Goal: Obtain resource: Obtain resource

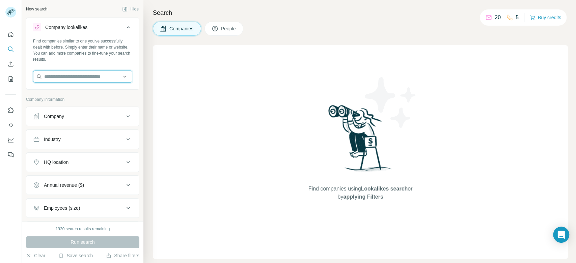
click at [65, 79] on input "text" at bounding box center [82, 77] width 99 height 12
paste input "**********"
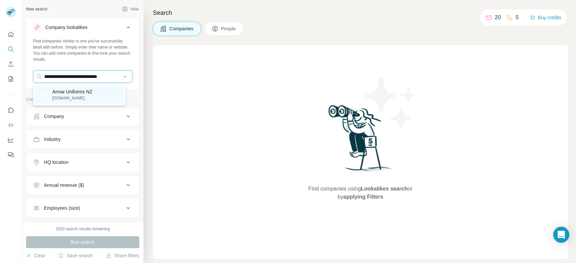
type input "**********"
click at [93, 96] on div "Arrow Uniforms NZ [DOMAIN_NAME]" at bounding box center [79, 95] width 89 height 18
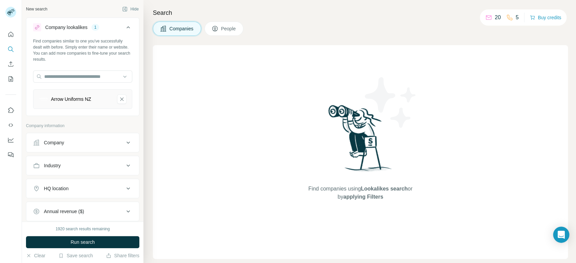
click at [98, 143] on div "Company" at bounding box center [78, 142] width 91 height 7
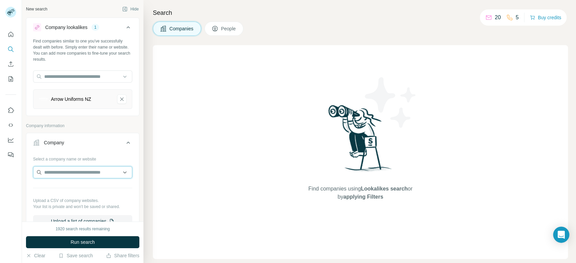
click at [83, 177] on input "text" at bounding box center [82, 172] width 99 height 12
paste input "**********"
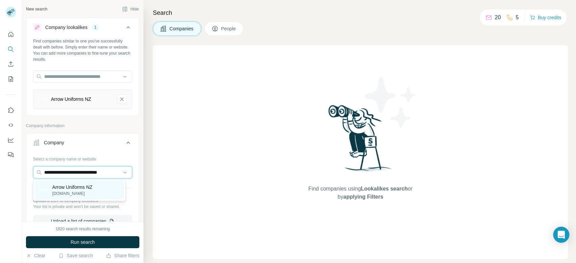
type input "**********"
click at [81, 184] on div "Arrow Uniforms NZ [DOMAIN_NAME]" at bounding box center [79, 190] width 89 height 18
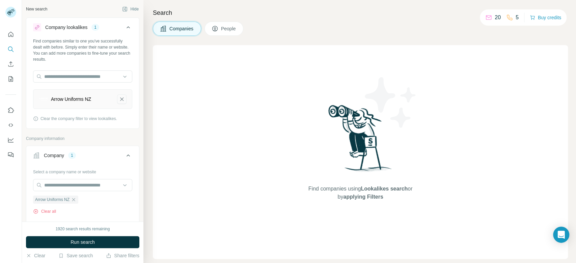
click at [119, 99] on icon "Arrow Uniforms NZ-remove-button" at bounding box center [122, 99] width 6 height 7
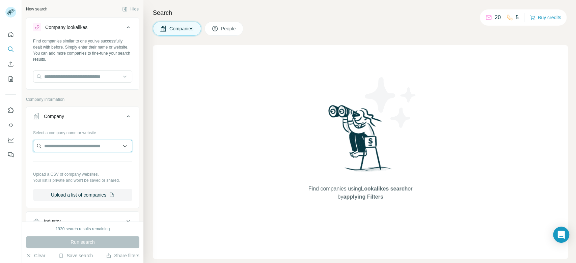
click at [72, 140] on input "text" at bounding box center [82, 146] width 99 height 12
paste input "**********"
type input "**********"
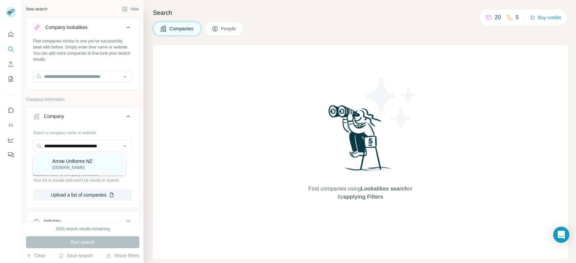
click at [89, 156] on div "Arrow Uniforms NZ [DOMAIN_NAME]" at bounding box center [79, 164] width 89 height 18
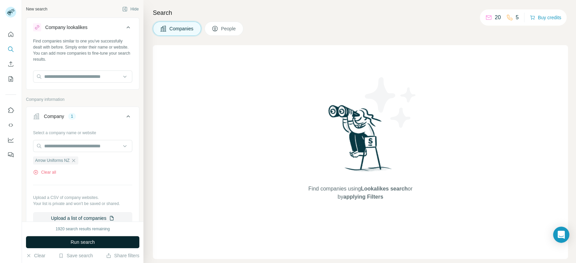
click at [117, 242] on button "Run search" at bounding box center [82, 242] width 113 height 12
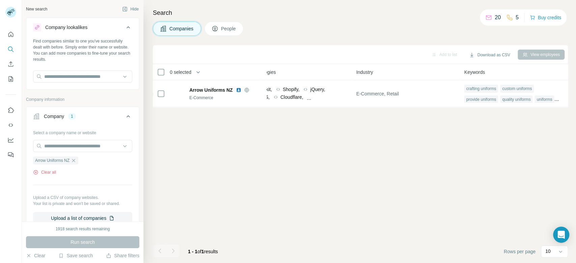
scroll to position [0, 399]
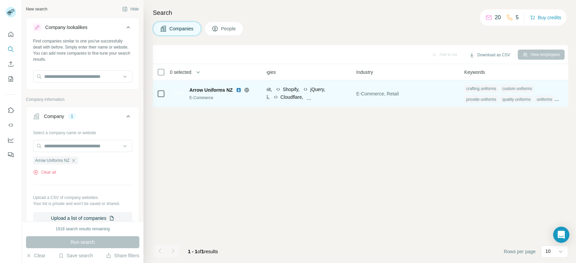
click at [504, 88] on div "custom uniforms" at bounding box center [517, 89] width 34 height 8
drag, startPoint x: 528, startPoint y: 86, endPoint x: 497, endPoint y: 87, distance: 31.4
click at [497, 87] on div "crafting uniforms custom uniforms provide uniforms quality uniforms uniforms pr…" at bounding box center [514, 94] width 100 height 22
copy div "custom uniforms"
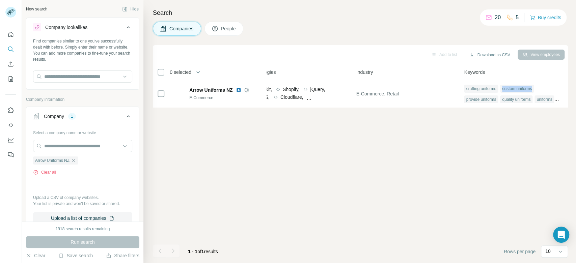
scroll to position [0, 40]
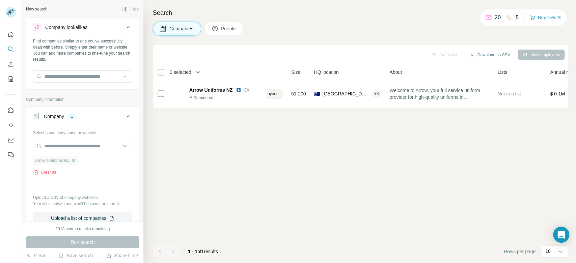
click at [75, 161] on icon "button" at bounding box center [73, 160] width 5 height 5
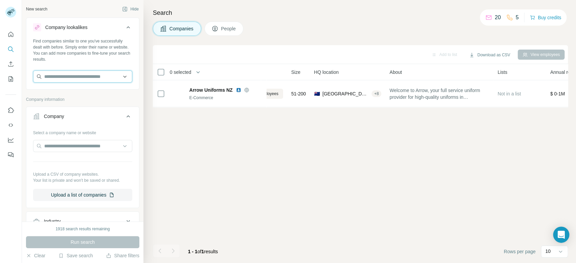
click at [84, 80] on input "text" at bounding box center [82, 77] width 99 height 12
paste input "**********"
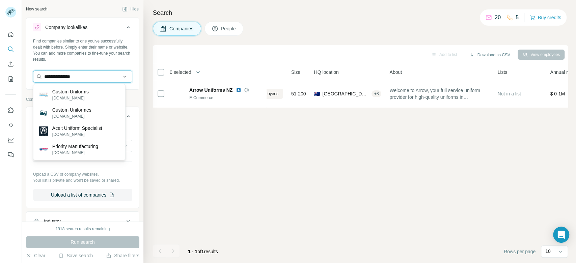
click at [84, 76] on input "**********" at bounding box center [82, 77] width 99 height 12
paste input "**********"
type input "**********"
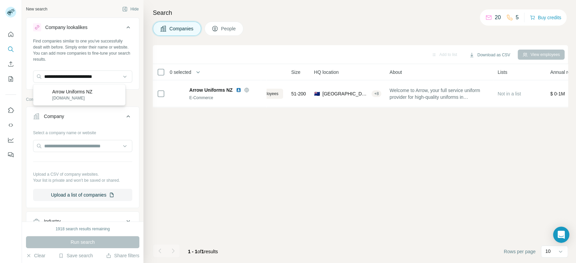
click at [87, 90] on p "Arrow Uniforms NZ" at bounding box center [72, 91] width 40 height 7
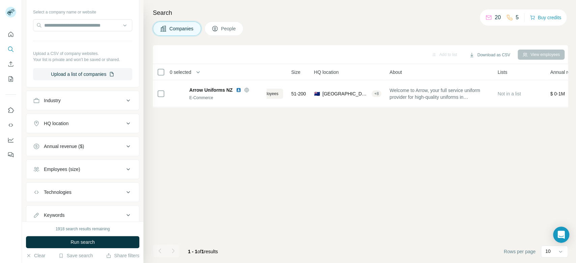
scroll to position [111, 0]
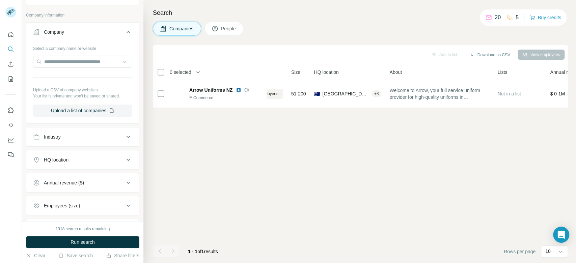
click at [124, 161] on icon at bounding box center [128, 160] width 8 height 8
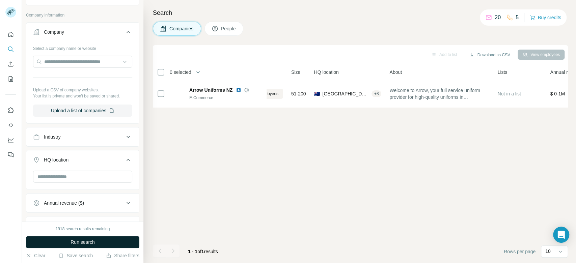
click at [129, 247] on button "Run search" at bounding box center [82, 242] width 113 height 12
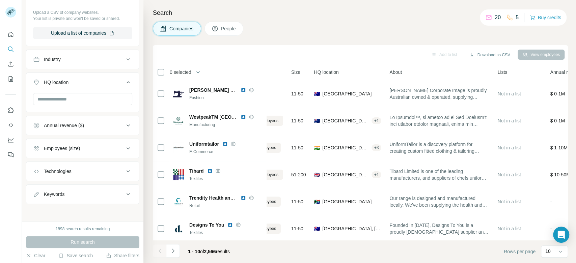
scroll to position [189, 0]
click at [116, 153] on button "Employees (size)" at bounding box center [82, 148] width 113 height 16
click at [35, 160] on icon at bounding box center [37, 163] width 8 height 8
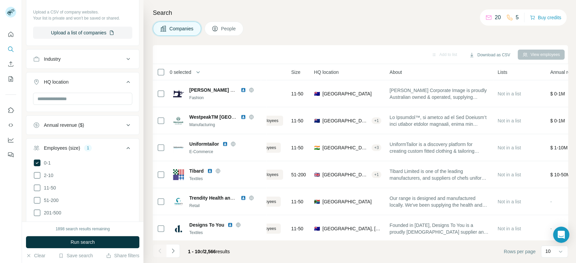
click at [49, 178] on span "2-10" at bounding box center [47, 175] width 12 height 7
click at [54, 190] on span "11-50" at bounding box center [48, 188] width 15 height 7
click at [54, 201] on span "51-200" at bounding box center [50, 200] width 18 height 7
click at [58, 214] on span "201-500" at bounding box center [51, 213] width 20 height 7
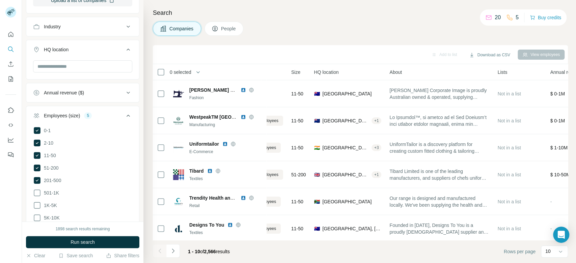
scroll to position [222, 0]
click at [133, 242] on button "Run search" at bounding box center [82, 242] width 113 height 12
click at [48, 152] on span "11-50" at bounding box center [48, 154] width 15 height 7
click at [51, 166] on span "51-200" at bounding box center [50, 166] width 18 height 7
click at [52, 180] on span "201-500" at bounding box center [51, 179] width 20 height 7
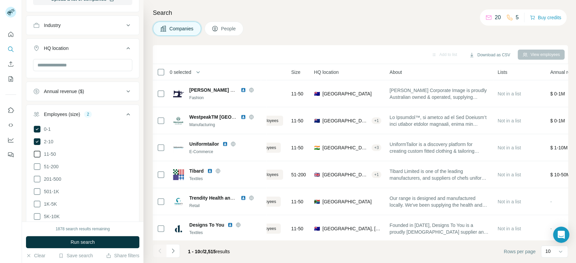
click at [51, 154] on span "11-50" at bounding box center [48, 154] width 15 height 7
click at [118, 246] on button "Run search" at bounding box center [82, 242] width 113 height 12
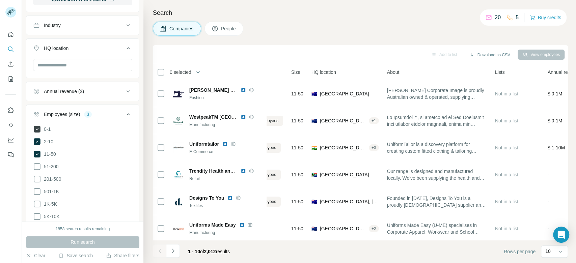
click at [46, 126] on span "0-1" at bounding box center [45, 129] width 9 height 7
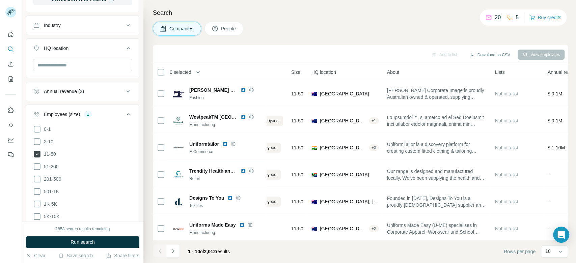
click at [48, 154] on span "11-50" at bounding box center [48, 154] width 15 height 7
click at [110, 241] on button "Run search" at bounding box center [82, 242] width 113 height 12
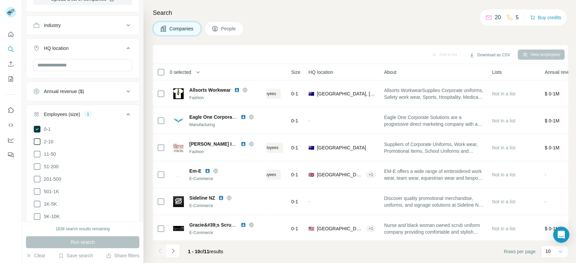
click at [47, 140] on span "2-10" at bounding box center [47, 141] width 12 height 7
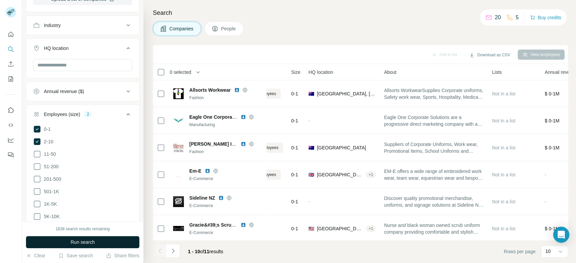
click at [131, 244] on button "Run search" at bounding box center [82, 242] width 113 height 12
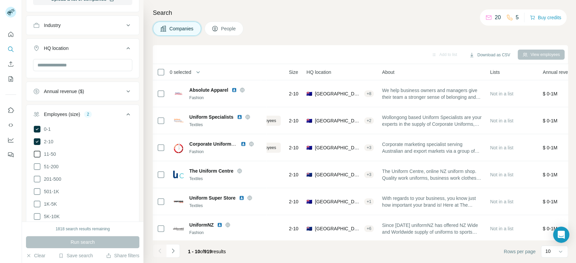
click at [49, 151] on span "11-50" at bounding box center [48, 154] width 15 height 7
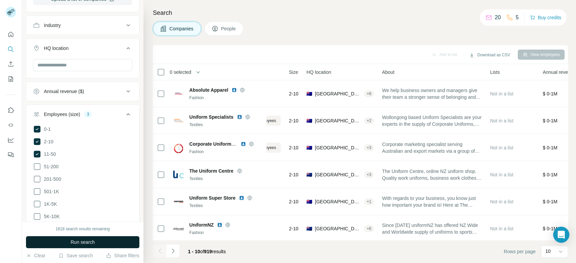
click at [111, 241] on button "Run search" at bounding box center [82, 242] width 113 height 12
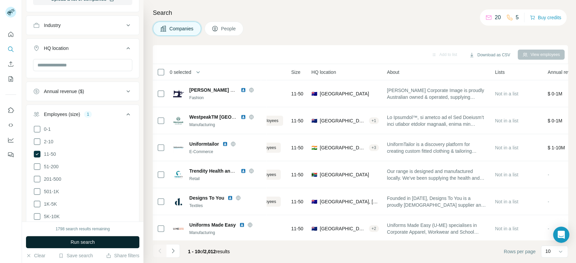
click at [110, 244] on button "Run search" at bounding box center [82, 242] width 113 height 12
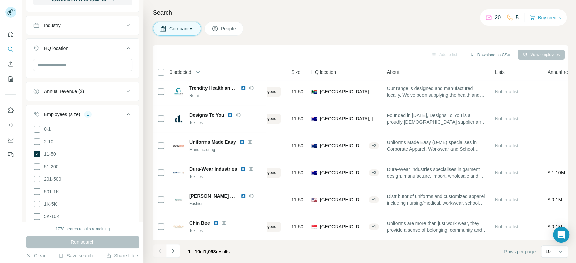
scroll to position [114, 40]
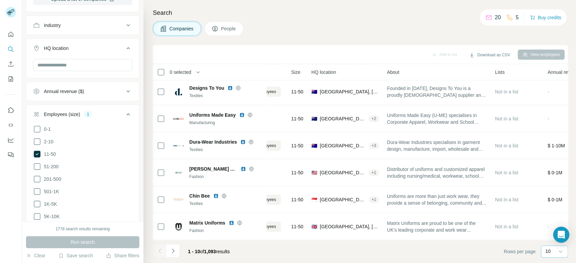
click at [550, 249] on p "10" at bounding box center [547, 251] width 5 height 7
click at [554, 201] on div "60" at bounding box center [555, 200] width 16 height 7
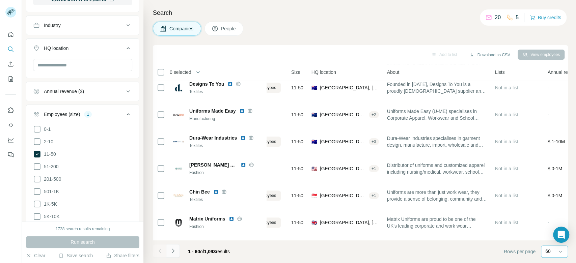
click at [172, 247] on button "Navigate to next page" at bounding box center [172, 250] width 13 height 13
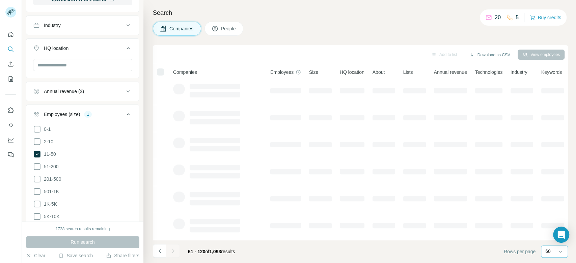
scroll to position [114, 0]
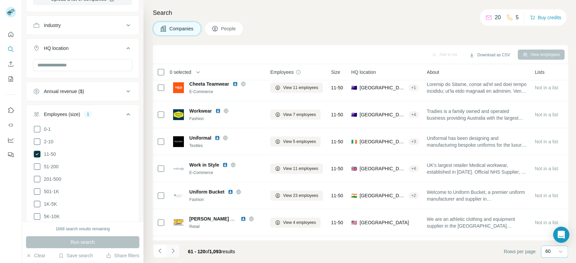
click at [173, 248] on icon "Navigate to next page" at bounding box center [173, 251] width 7 height 7
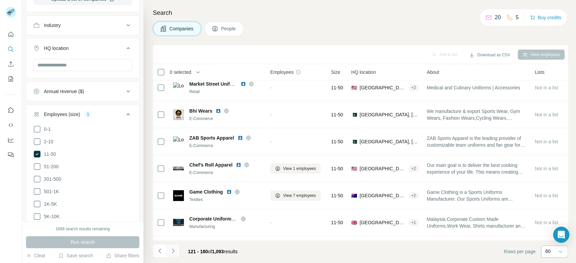
click at [173, 248] on icon "Navigate to next page" at bounding box center [173, 251] width 7 height 7
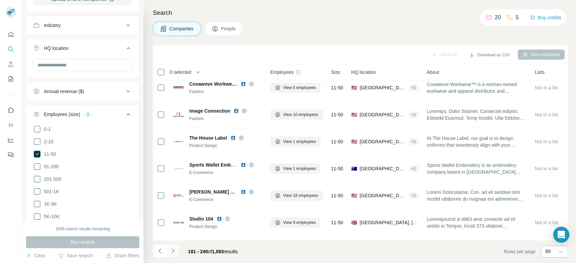
click at [173, 248] on icon "Navigate to next page" at bounding box center [173, 251] width 7 height 7
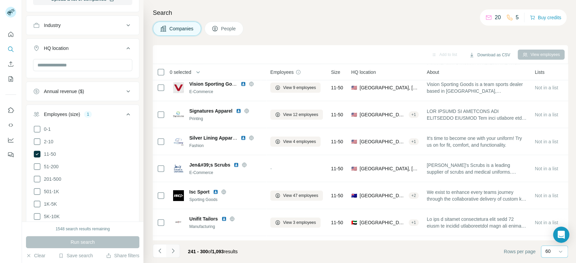
click at [173, 248] on icon "Navigate to next page" at bounding box center [173, 251] width 7 height 7
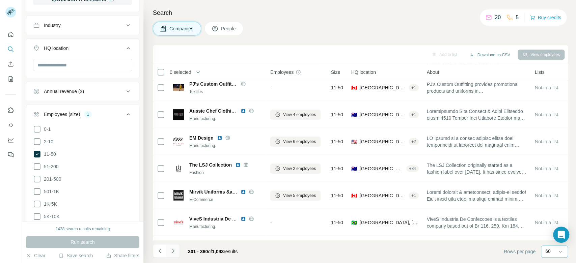
click at [173, 248] on icon "Navigate to next page" at bounding box center [173, 251] width 7 height 7
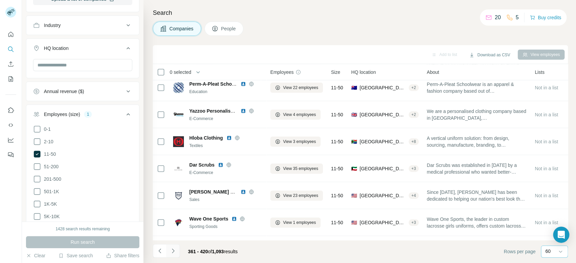
click at [173, 248] on icon "Navigate to next page" at bounding box center [173, 251] width 7 height 7
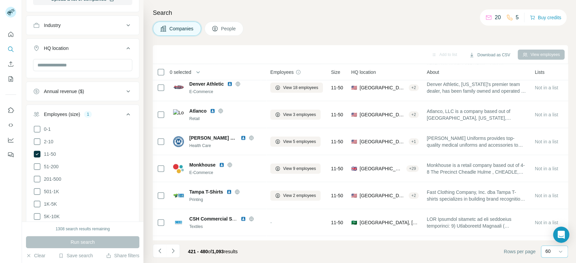
click at [173, 248] on icon "Navigate to next page" at bounding box center [173, 251] width 7 height 7
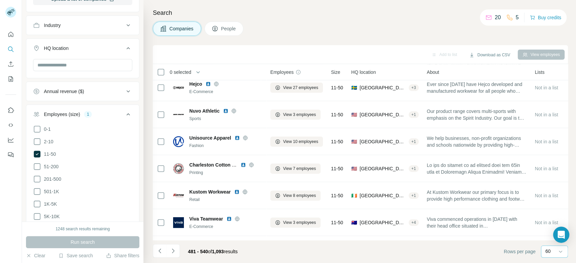
click at [173, 248] on icon "Navigate to next page" at bounding box center [173, 251] width 7 height 7
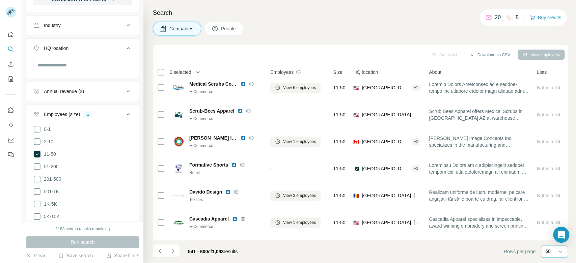
click at [173, 248] on icon "Navigate to next page" at bounding box center [173, 251] width 7 height 7
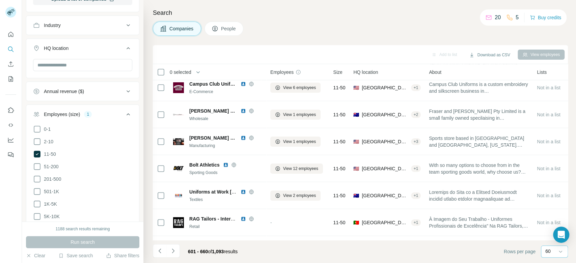
click at [173, 248] on icon "Navigate to next page" at bounding box center [173, 251] width 7 height 7
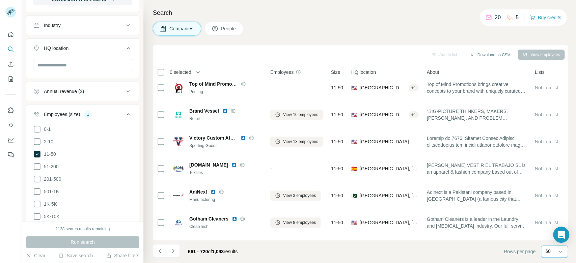
click at [173, 248] on icon "Navigate to next page" at bounding box center [173, 251] width 7 height 7
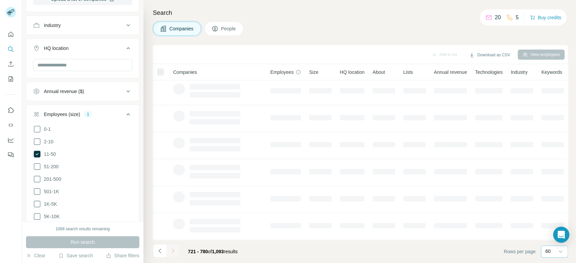
click at [173, 248] on icon "Navigate to next page" at bounding box center [173, 251] width 7 height 7
click at [173, 248] on div at bounding box center [172, 250] width 13 height 13
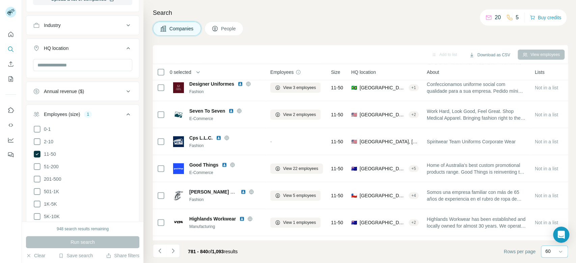
click at [173, 248] on icon "Navigate to next page" at bounding box center [173, 251] width 7 height 7
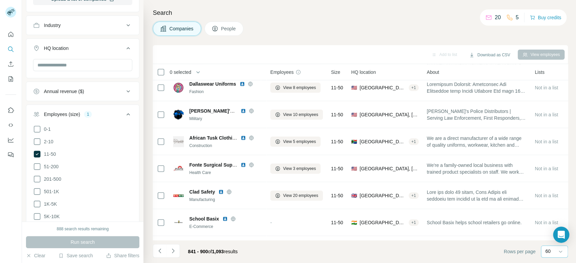
click at [173, 250] on icon "Navigate to next page" at bounding box center [173, 251] width 2 height 4
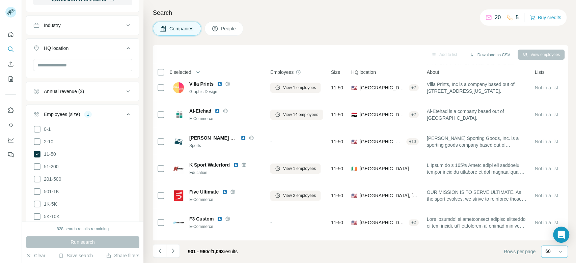
click at [173, 250] on icon "Navigate to next page" at bounding box center [173, 251] width 7 height 7
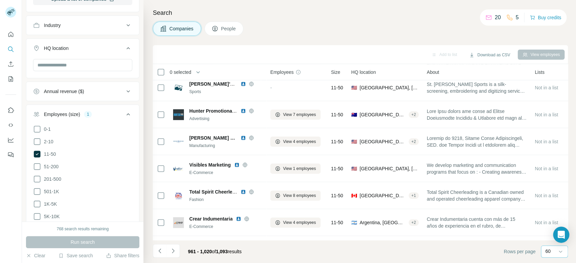
click at [173, 250] on icon "Navigate to next page" at bounding box center [173, 251] width 7 height 7
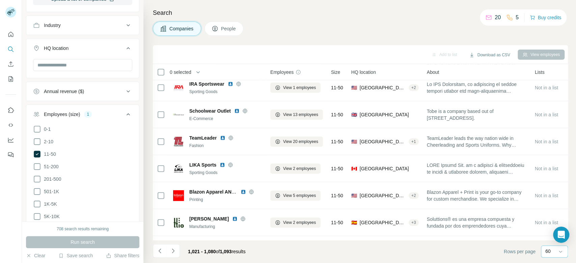
click at [175, 250] on icon "Navigate to next page" at bounding box center [173, 251] width 7 height 7
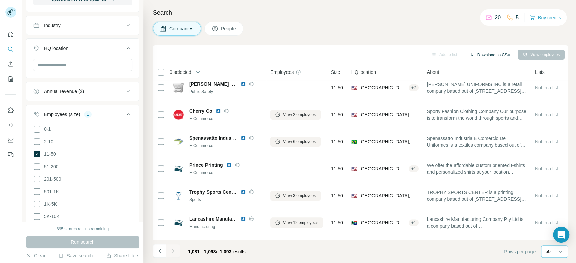
click at [480, 55] on button "Download as CSV" at bounding box center [489, 55] width 50 height 10
click at [498, 80] on div "All viewed companies (1093)" at bounding box center [500, 81] width 68 height 12
